Goal: Task Accomplishment & Management: Use online tool/utility

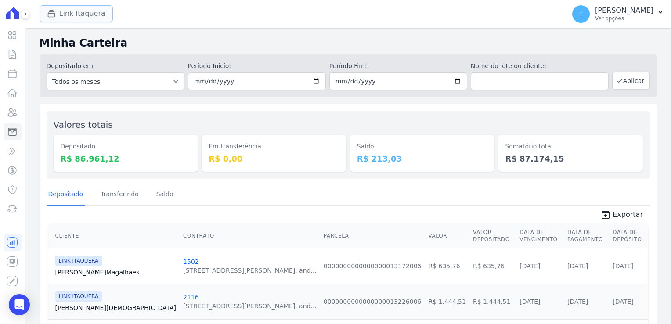
click at [77, 14] on button "Link Itaquera" at bounding box center [75, 13] width 73 height 17
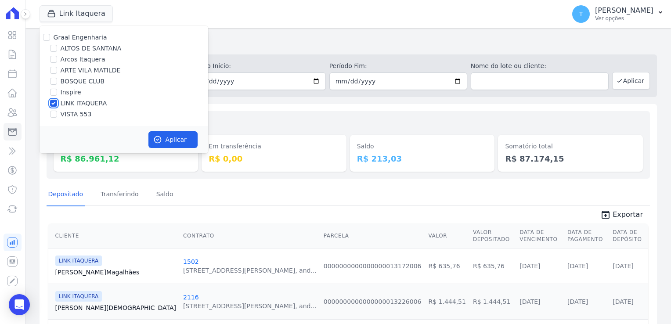
click at [53, 103] on input "LINK ITAQUERA" at bounding box center [53, 103] width 7 height 7
checkbox input "false"
click at [56, 93] on input "Inspire" at bounding box center [53, 92] width 7 height 7
checkbox input "true"
click at [186, 141] on button "Aplicar" at bounding box center [172, 139] width 49 height 17
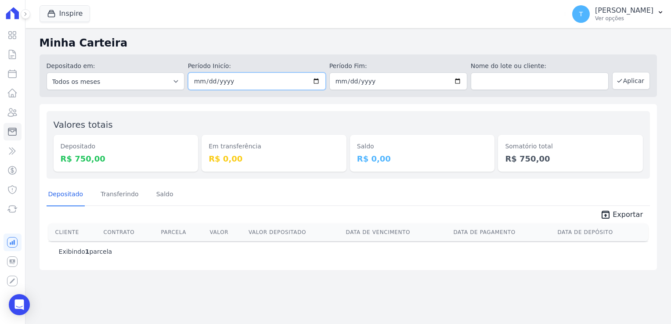
click at [314, 79] on input "[DATE]" at bounding box center [257, 81] width 138 height 18
type input "[DATE]"
click at [628, 84] on button "Aplicar" at bounding box center [631, 81] width 38 height 18
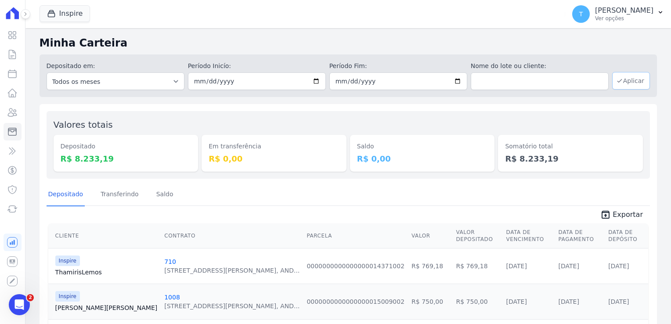
click at [635, 84] on button "Aplicar" at bounding box center [631, 81] width 38 height 18
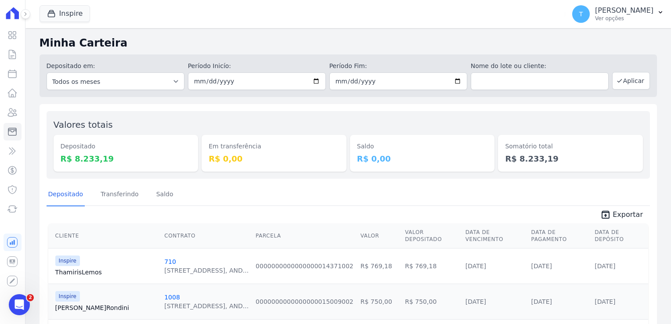
click at [621, 210] on span "Exportar" at bounding box center [627, 214] width 30 height 11
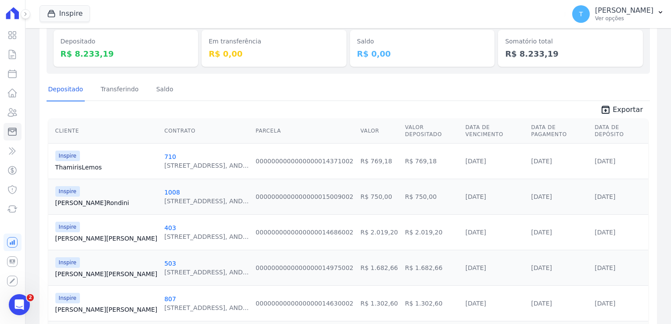
scroll to position [104, 0]
click at [67, 199] on link "Sergio Rondini" at bounding box center [106, 203] width 102 height 9
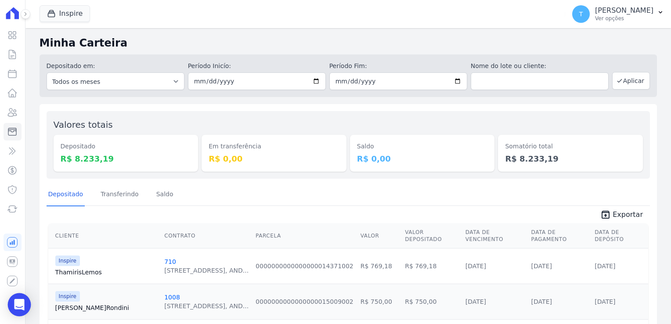
click at [23, 301] on icon "Open Intercom Messenger" at bounding box center [19, 304] width 10 height 11
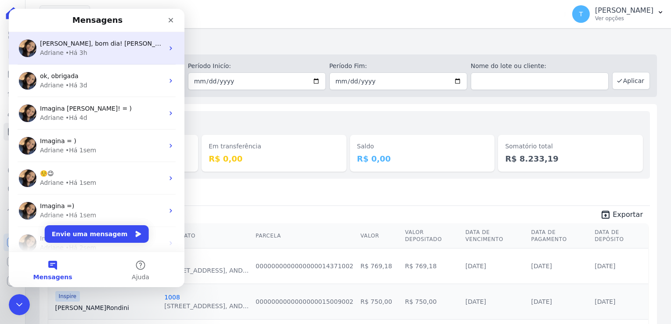
click at [96, 54] on div "Adriane • Há 3h" at bounding box center [102, 52] width 124 height 9
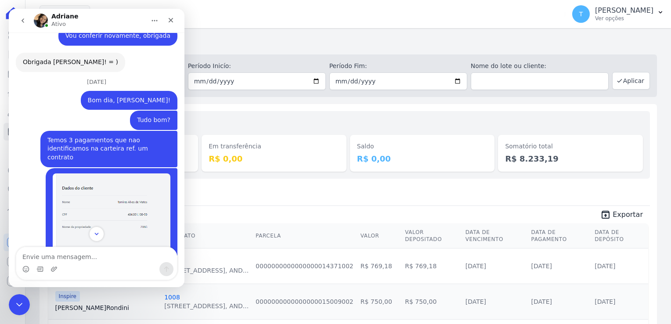
scroll to position [1849, 0]
click at [22, 13] on button "go back" at bounding box center [22, 20] width 17 height 17
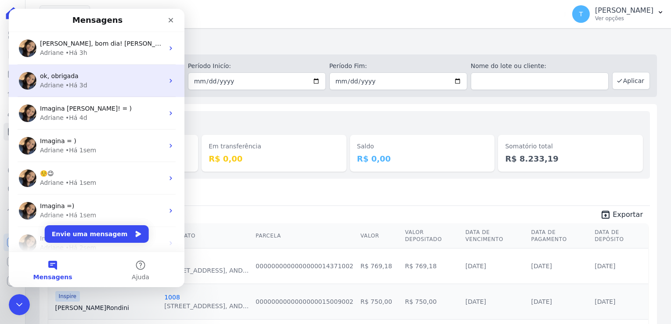
click at [82, 83] on div "• Há 3d" at bounding box center [76, 85] width 22 height 9
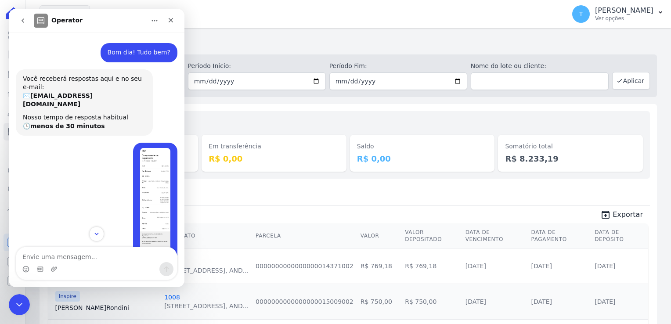
click at [22, 22] on icon "go back" at bounding box center [22, 20] width 7 height 7
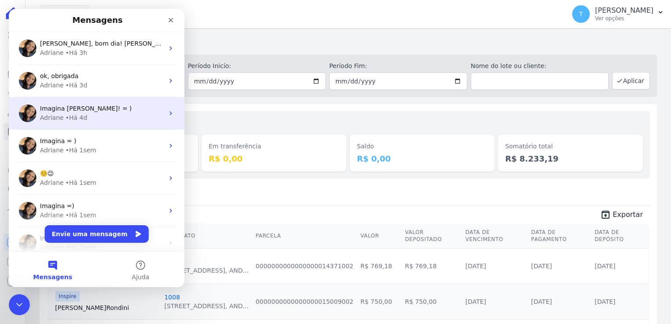
click at [67, 120] on div "• Há 4d" at bounding box center [76, 117] width 22 height 9
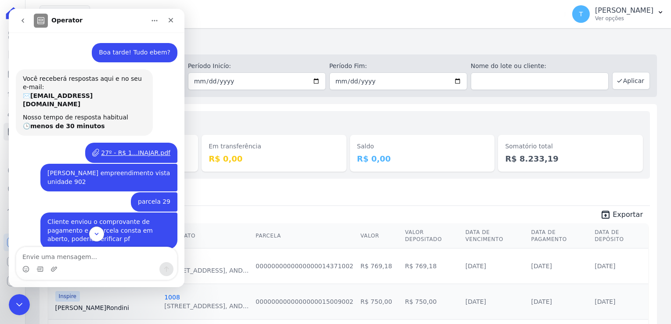
click at [25, 23] on icon "go back" at bounding box center [22, 20] width 7 height 7
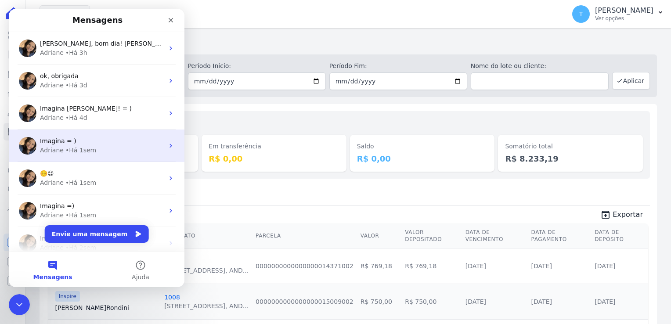
click at [68, 154] on div "• Há 1sem" at bounding box center [80, 150] width 31 height 9
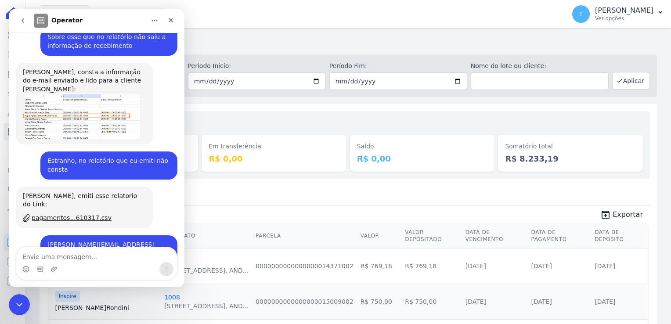
scroll to position [2118, 0]
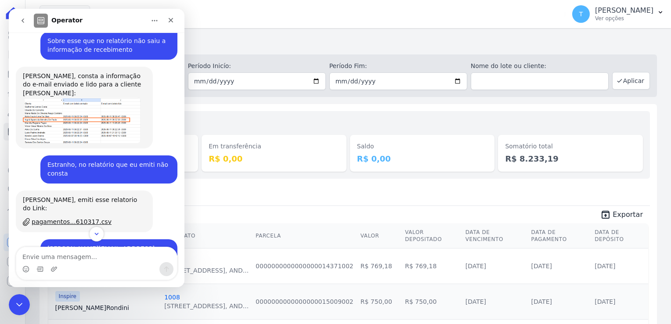
click at [22, 24] on icon "go back" at bounding box center [22, 20] width 7 height 7
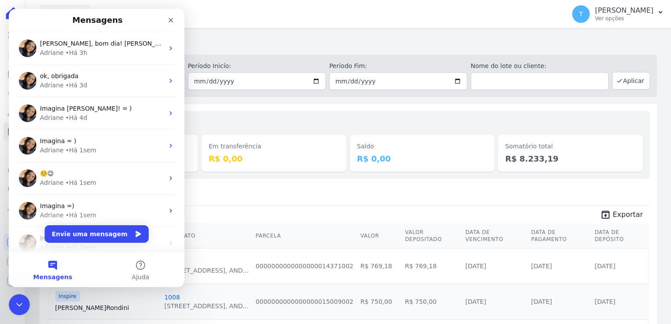
scroll to position [0, 0]
click at [186, 7] on div "Inspire Graal Engenharia ALTOS DE SANTANA Arcos Itaquera ARTE VILA MATILDE BOSQ…" at bounding box center [300, 14] width 522 height 29
click at [18, 301] on icon "Encerramento do Messenger da Intercom" at bounding box center [18, 303] width 11 height 11
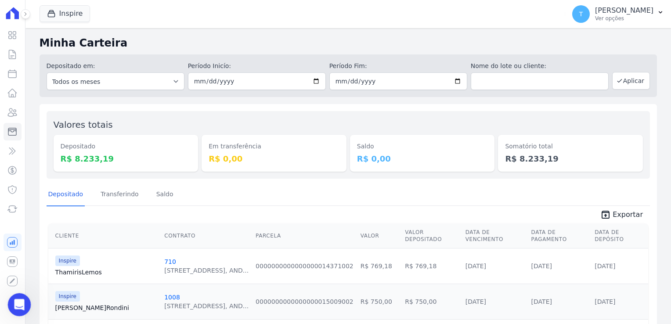
click at [24, 303] on icon "Abertura do Messenger da Intercom" at bounding box center [18, 303] width 14 height 14
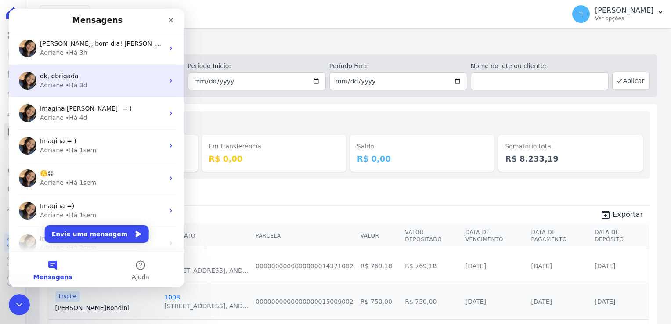
click at [89, 91] on div "ok, obrigada Adriane • Há 3d" at bounding box center [97, 81] width 176 height 32
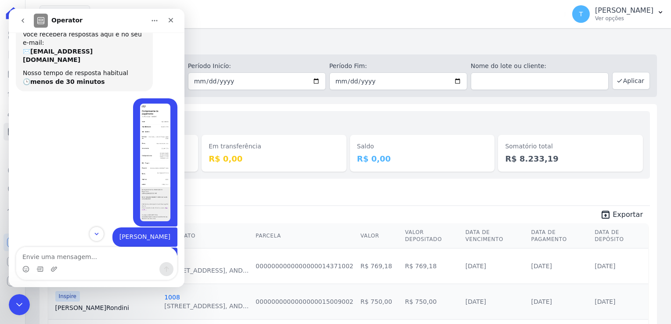
scroll to position [42, 0]
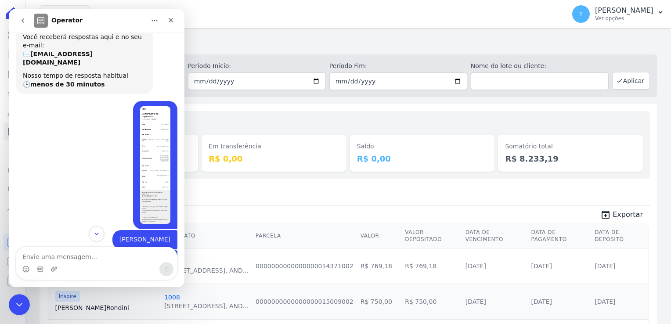
click at [141, 151] on img "Thayna diz…" at bounding box center [155, 165] width 30 height 118
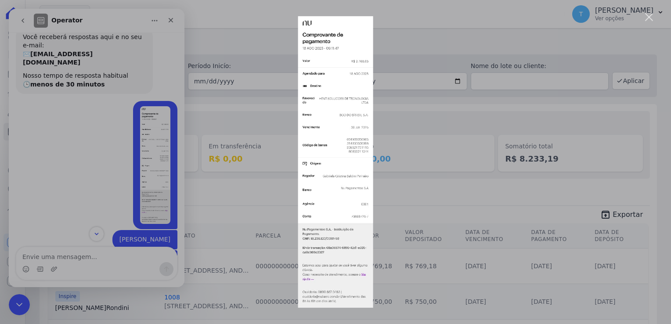
click at [170, 20] on div "Messenger da Intercom" at bounding box center [335, 162] width 671 height 324
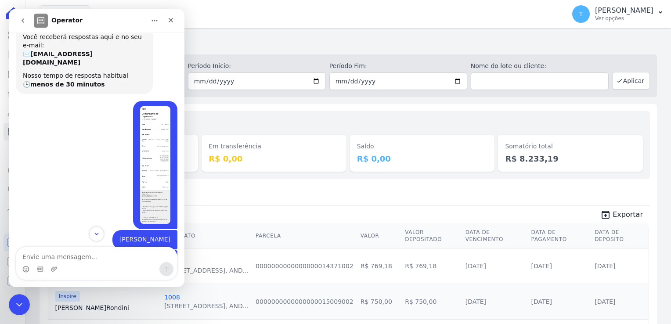
click at [170, 20] on icon "Fechar" at bounding box center [171, 20] width 5 height 5
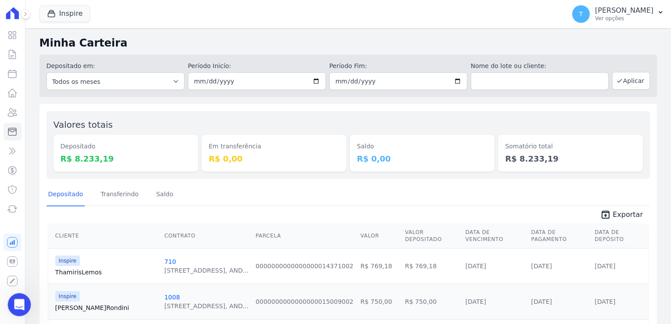
click at [19, 301] on icon "Abertura do Messenger da Intercom" at bounding box center [18, 303] width 14 height 14
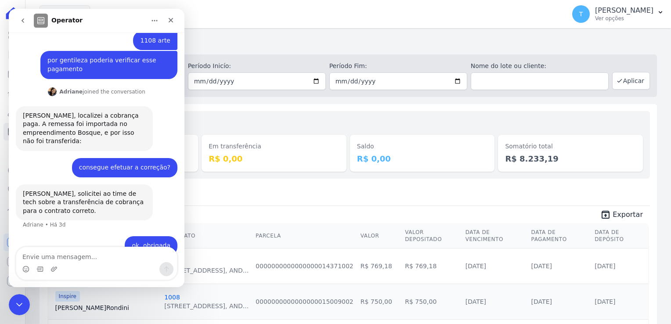
scroll to position [261, 0]
click at [23, 20] on icon "go back" at bounding box center [22, 20] width 7 height 7
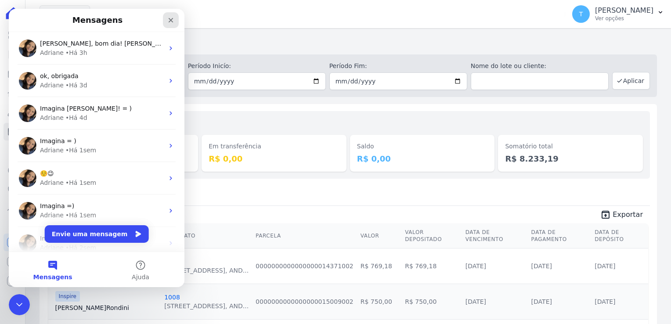
click at [170, 22] on icon "Fechar" at bounding box center [170, 20] width 7 height 7
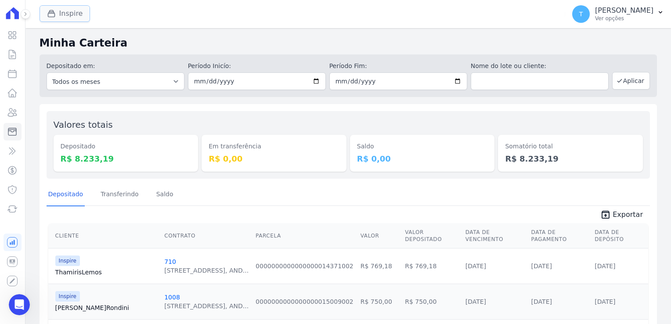
click at [70, 11] on button "Inspire" at bounding box center [64, 13] width 51 height 17
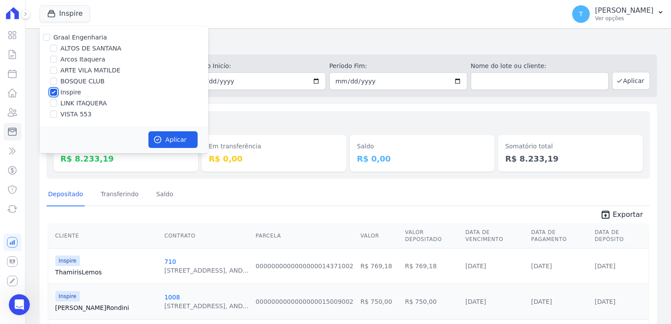
click at [52, 89] on input "Inspire" at bounding box center [53, 92] width 7 height 7
checkbox input "false"
click at [51, 104] on input "LINK ITAQUERA" at bounding box center [53, 103] width 7 height 7
checkbox input "true"
click at [163, 142] on button "Aplicar" at bounding box center [172, 139] width 49 height 17
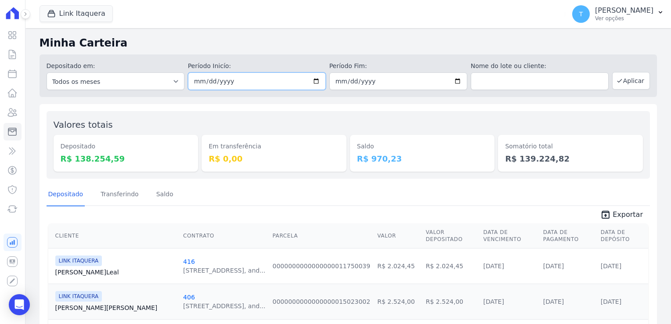
click at [314, 82] on input "2025-08-22" at bounding box center [257, 81] width 138 height 18
click at [452, 83] on input "[DATE]" at bounding box center [398, 81] width 138 height 18
type input "2025-08-22"
click at [486, 88] on input "text" at bounding box center [539, 81] width 138 height 18
paste input "[PERSON_NAME]"
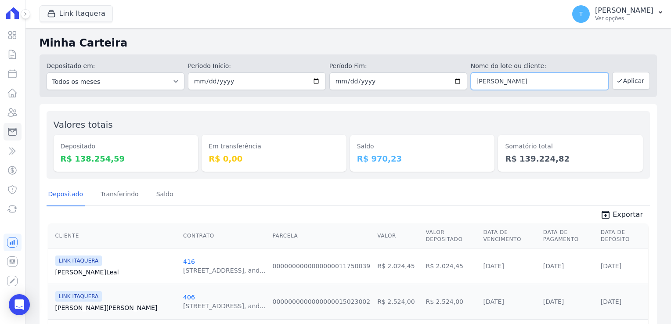
type input "[PERSON_NAME]"
click at [627, 75] on button "Aplicar" at bounding box center [631, 81] width 38 height 18
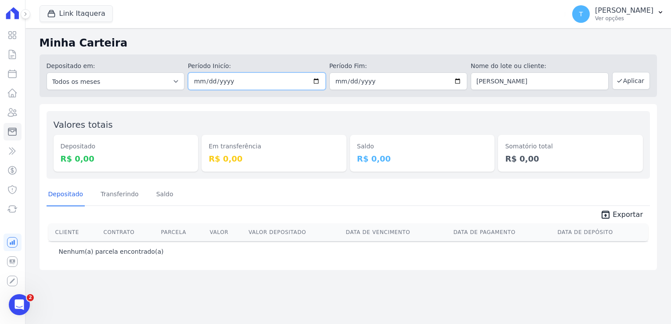
click at [312, 80] on input "2025-08-22" at bounding box center [257, 81] width 138 height 18
type input "[DATE]"
click at [462, 77] on input "2025-08-22" at bounding box center [398, 81] width 138 height 18
type input "[DATE]"
click at [636, 79] on button "Aplicar" at bounding box center [631, 81] width 38 height 18
